Goal: Information Seeking & Learning: Learn about a topic

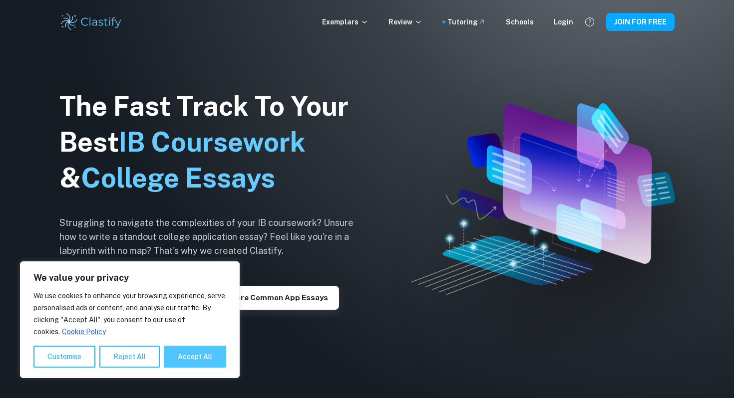
click at [191, 356] on button "Accept All" at bounding box center [195, 357] width 62 height 22
checkbox input "true"
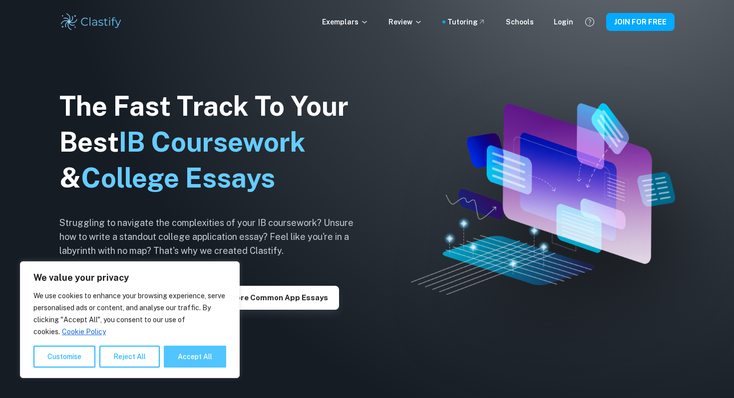
checkbox input "true"
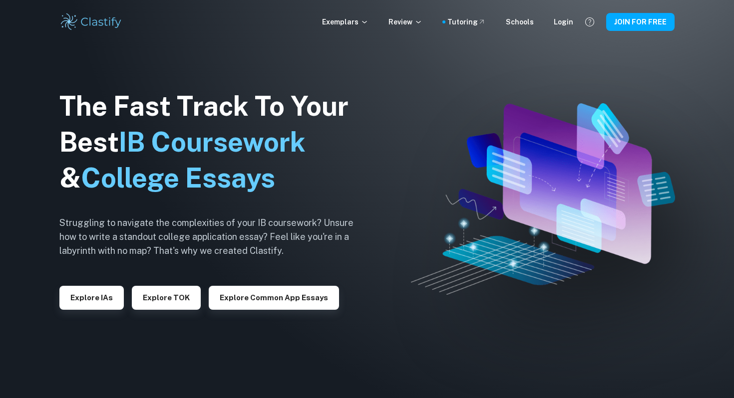
click at [373, 15] on div "Exemplars Review Tutoring Schools Login JOIN FOR FREE" at bounding box center [366, 22] width 639 height 20
click at [368, 20] on icon at bounding box center [364, 22] width 8 height 8
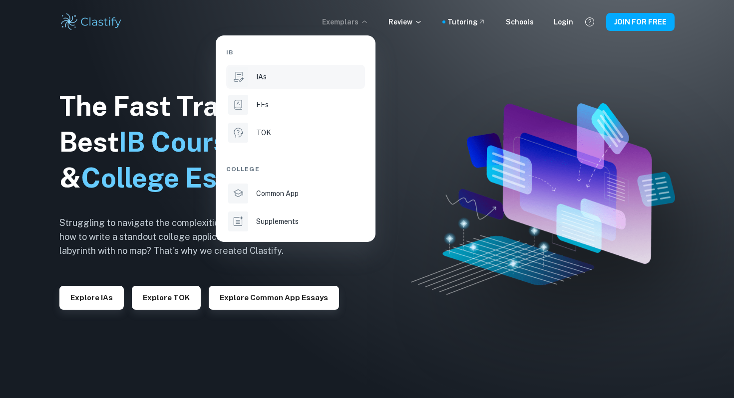
click at [286, 78] on div "IAs" at bounding box center [309, 76] width 107 height 11
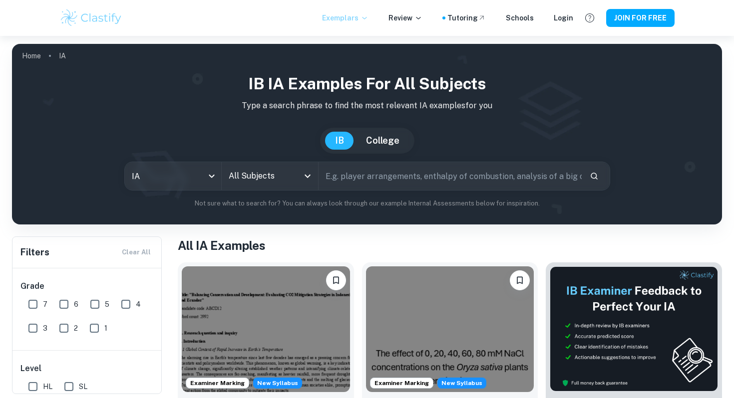
click at [31, 298] on input "7" at bounding box center [33, 305] width 20 height 20
checkbox input "true"
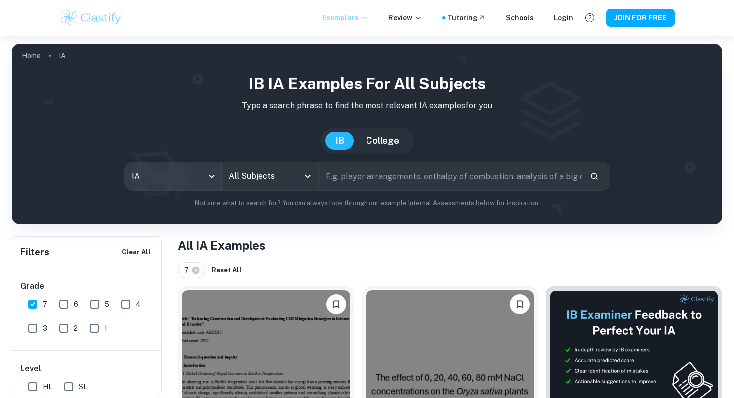
click at [216, 182] on body "We value your privacy We use cookies to enhance your browsing experience, serve…" at bounding box center [367, 235] width 734 height 398
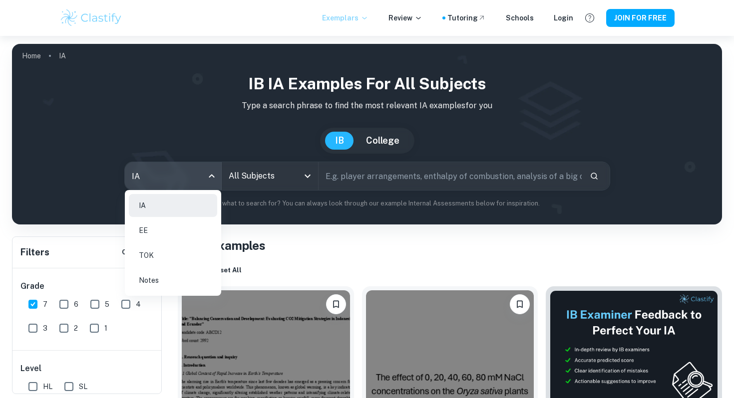
click at [258, 183] on div at bounding box center [367, 199] width 734 height 398
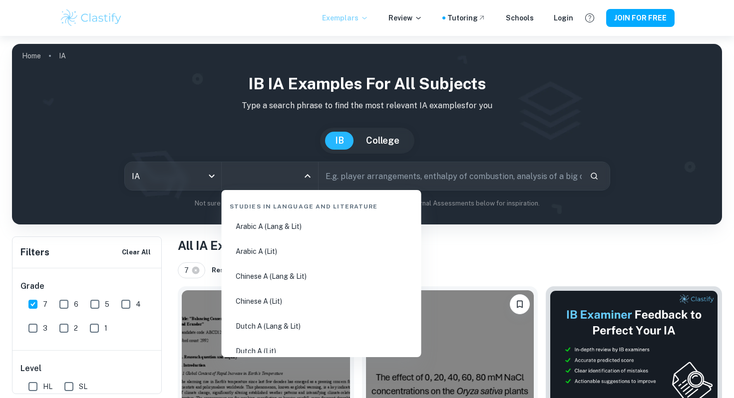
click at [274, 183] on input "All Subjects" at bounding box center [262, 176] width 72 height 19
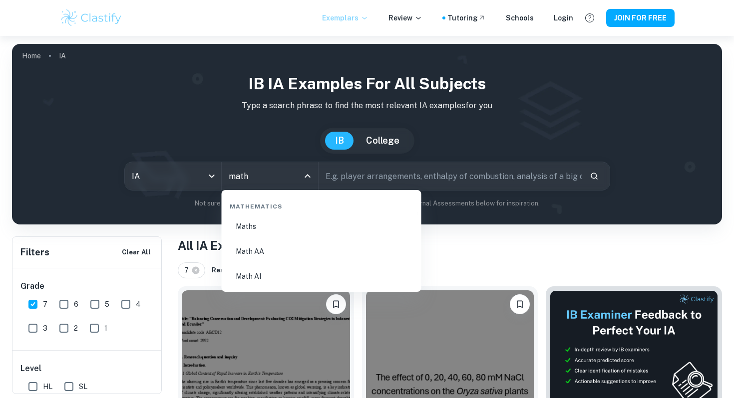
click at [266, 250] on li "Math AA" at bounding box center [322, 251] width 192 height 23
type input "Math AA"
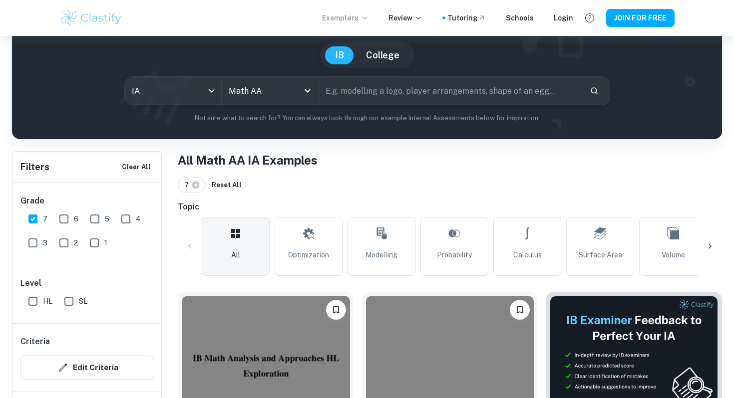
scroll to position [163, 0]
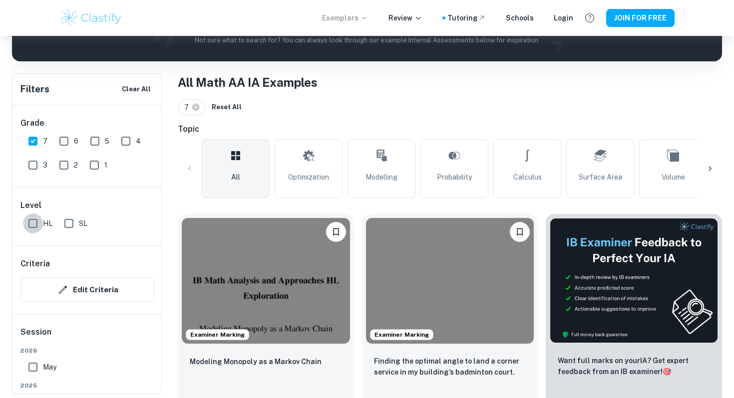
click at [31, 218] on input "HL" at bounding box center [33, 224] width 20 height 20
checkbox input "true"
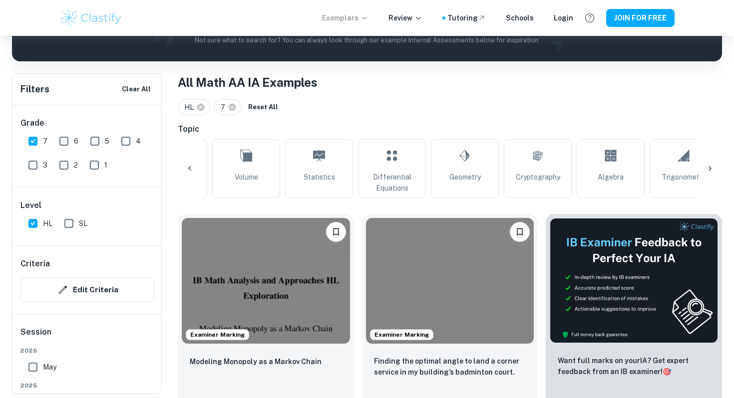
scroll to position [0, 435]
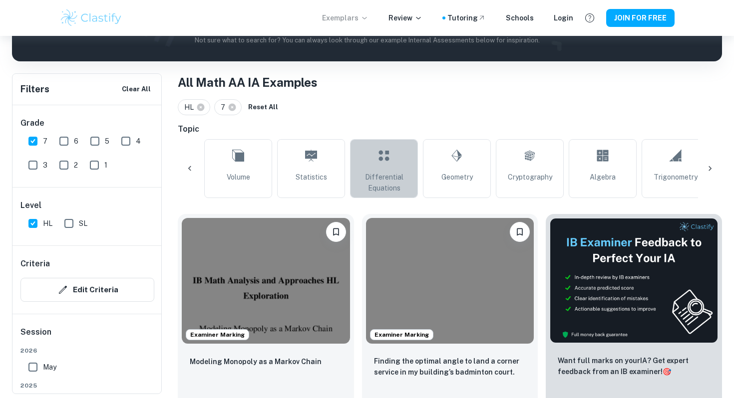
click at [393, 170] on link "Differential Equations" at bounding box center [384, 168] width 68 height 59
type input "Differential Equations"
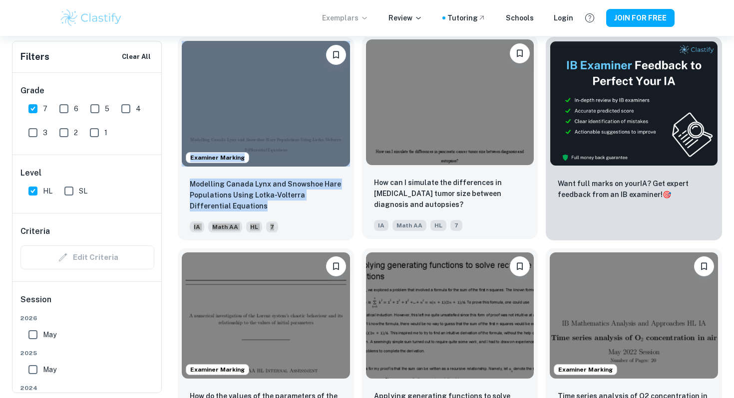
scroll to position [389, 0]
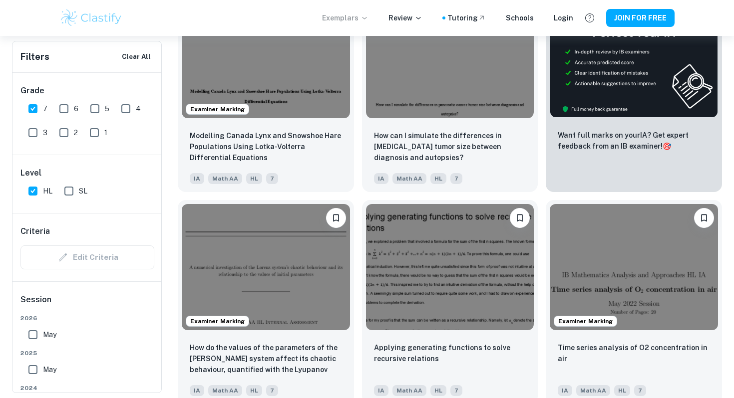
click at [544, 201] on div "Examiner Marking Time series analysis of O2 concentration in air IA Math AA HL 7" at bounding box center [630, 298] width 184 height 212
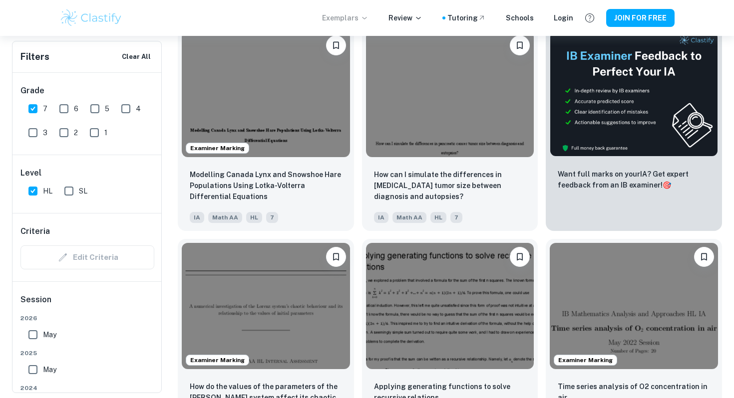
scroll to position [431, 0]
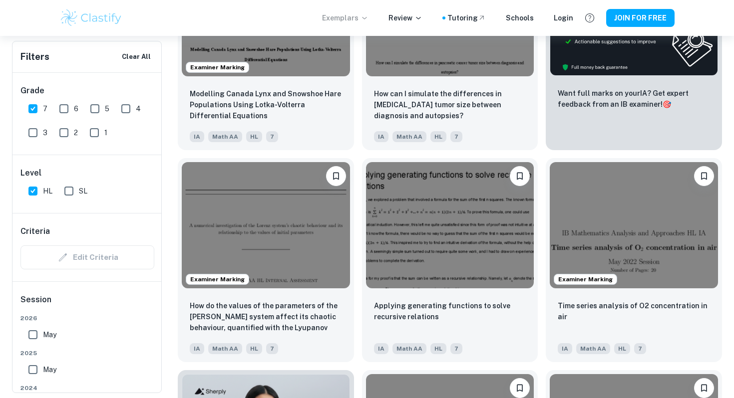
click at [361, 152] on div "Applying generating functions to solve recursive relations IA Math AA HL 7" at bounding box center [446, 256] width 184 height 212
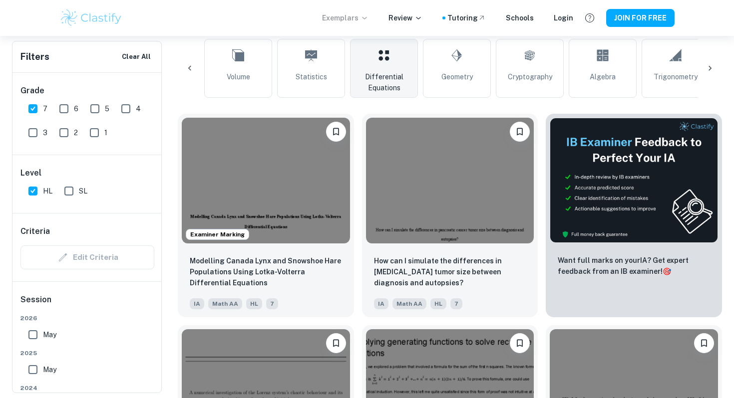
scroll to position [263, 0]
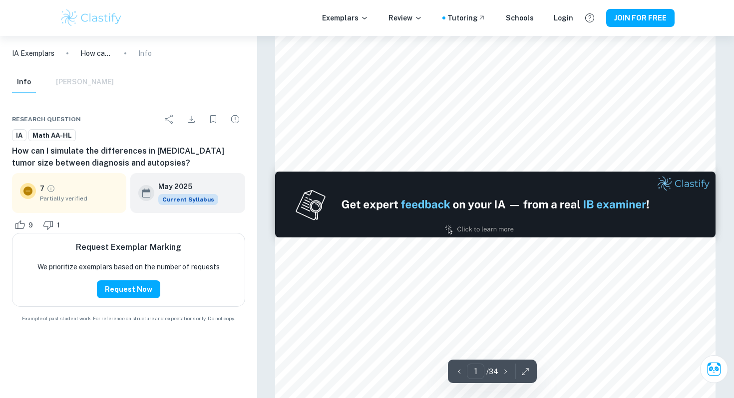
type input "2"
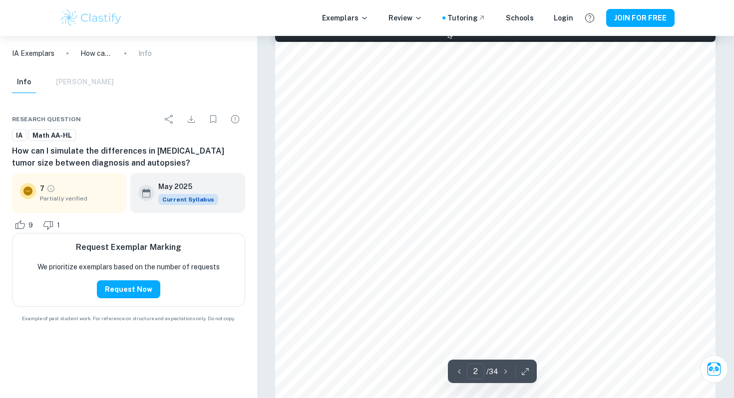
scroll to position [631, 0]
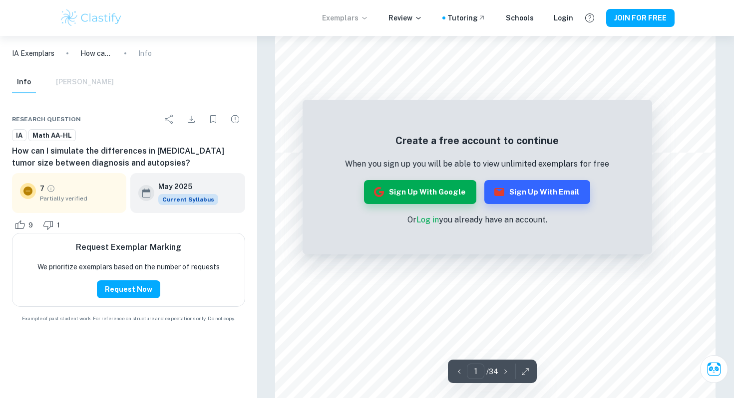
scroll to position [470, 0]
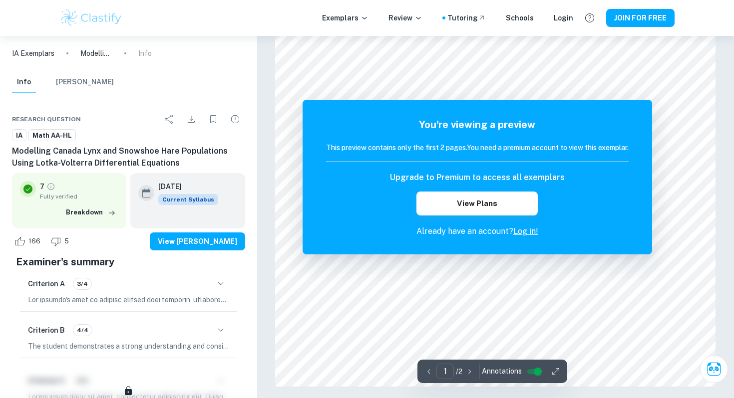
scroll to position [861, 0]
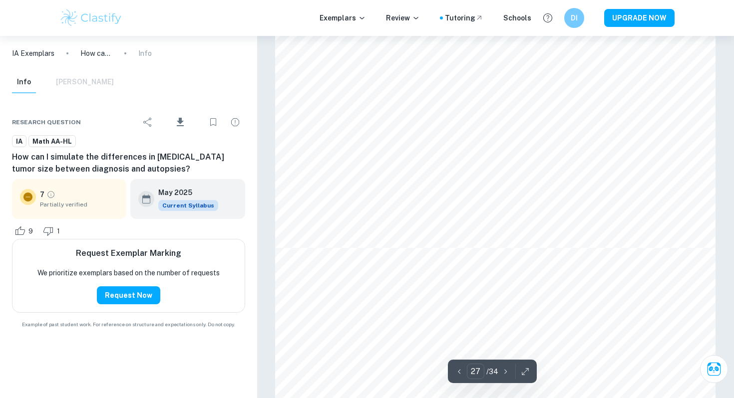
scroll to position [15590, 0]
type input "28"
